Goal: Information Seeking & Learning: Learn about a topic

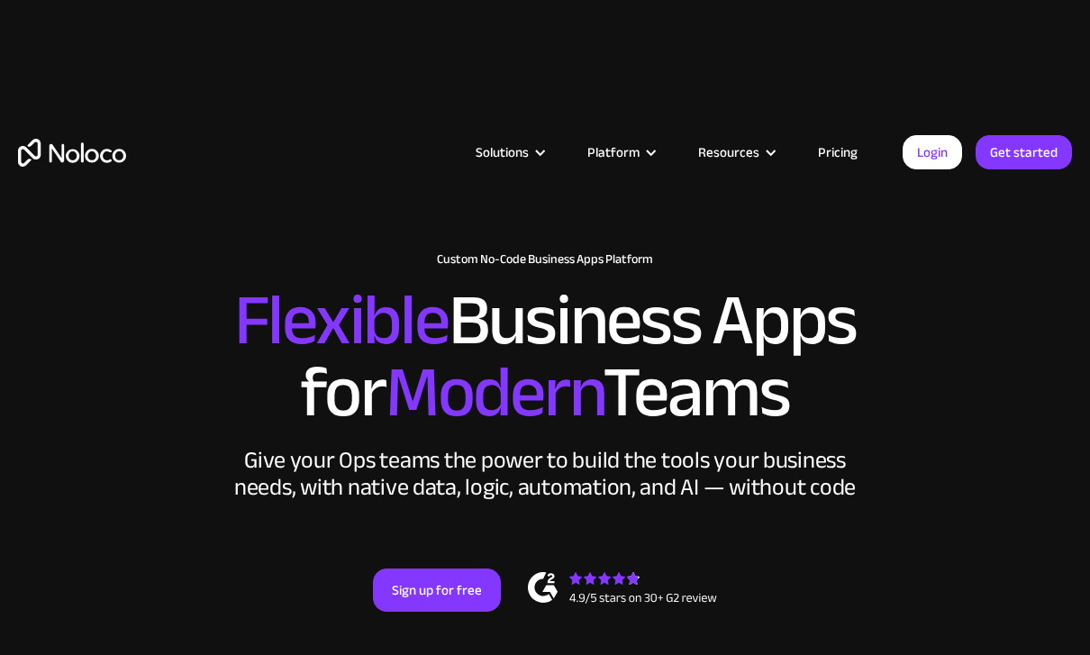
click at [633, 155] on div "Platform" at bounding box center [613, 152] width 52 height 23
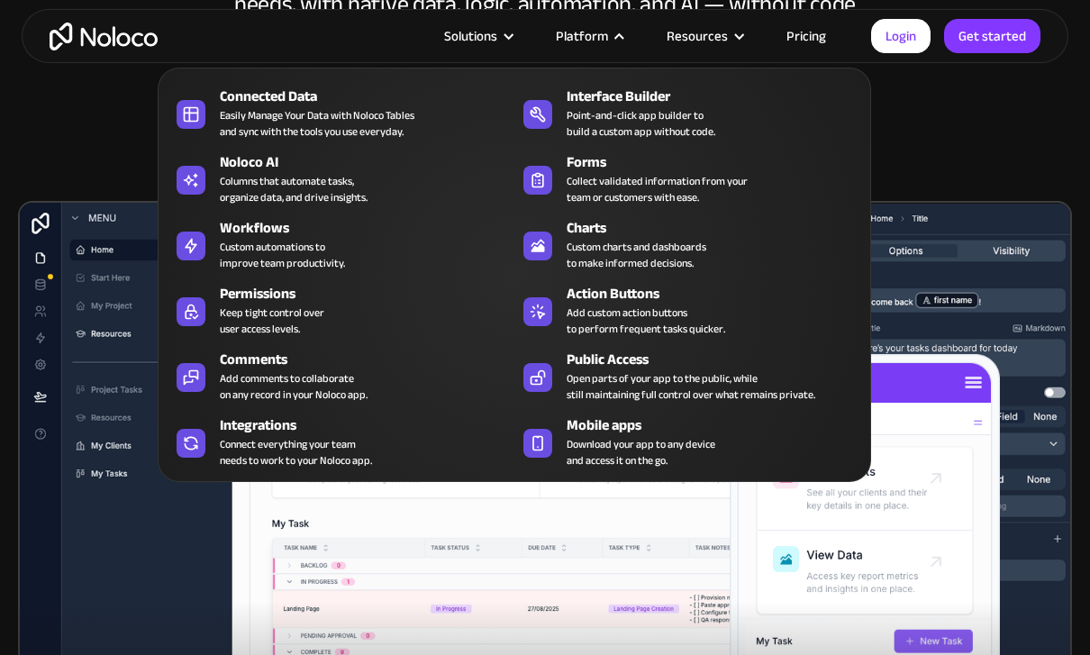
scroll to position [482, 0]
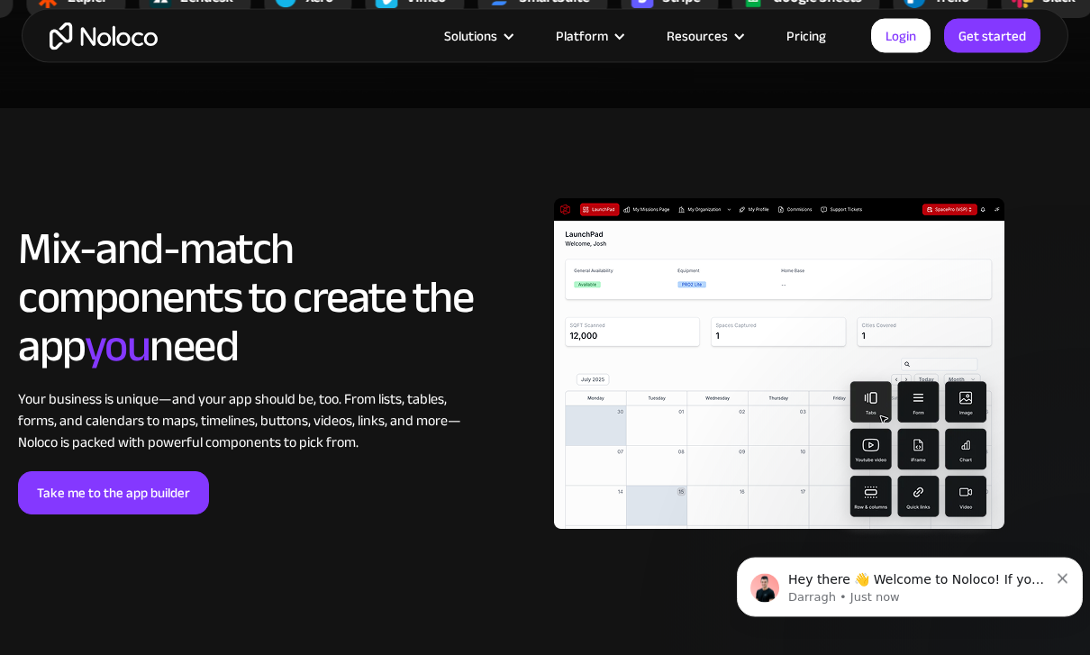
scroll to position [3918, 0]
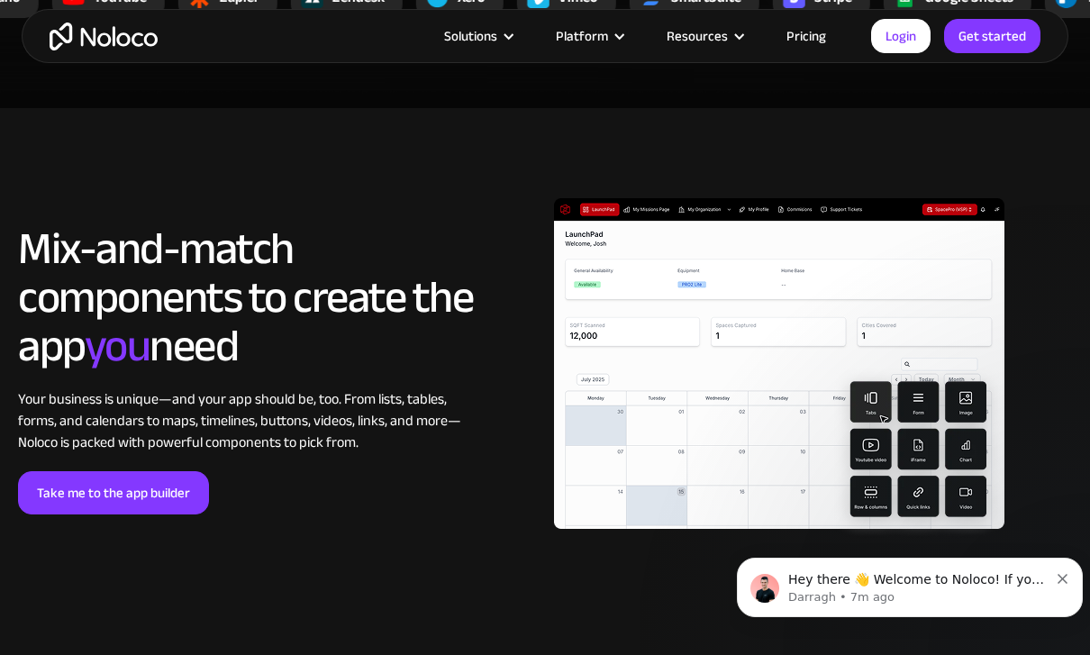
click at [829, 50] on div "Solutions Use Cases Business Types Project Management Keep track of customers, …" at bounding box center [545, 36] width 1047 height 54
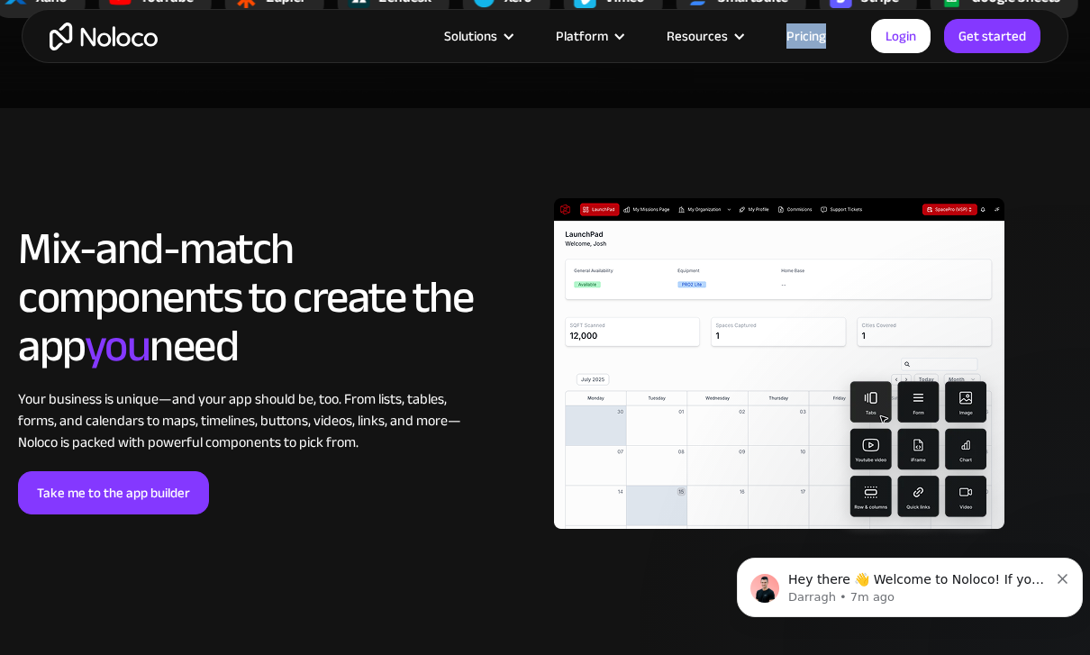
click at [812, 34] on link "Pricing" at bounding box center [806, 35] width 85 height 23
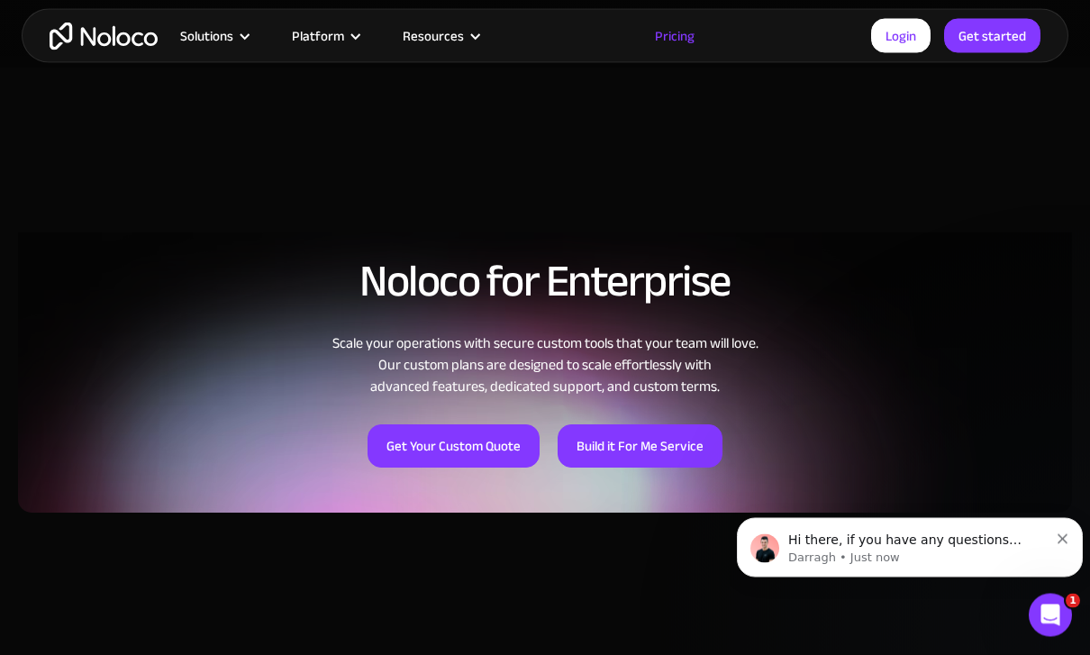
scroll to position [1367, 0]
